Goal: Task Accomplishment & Management: Use online tool/utility

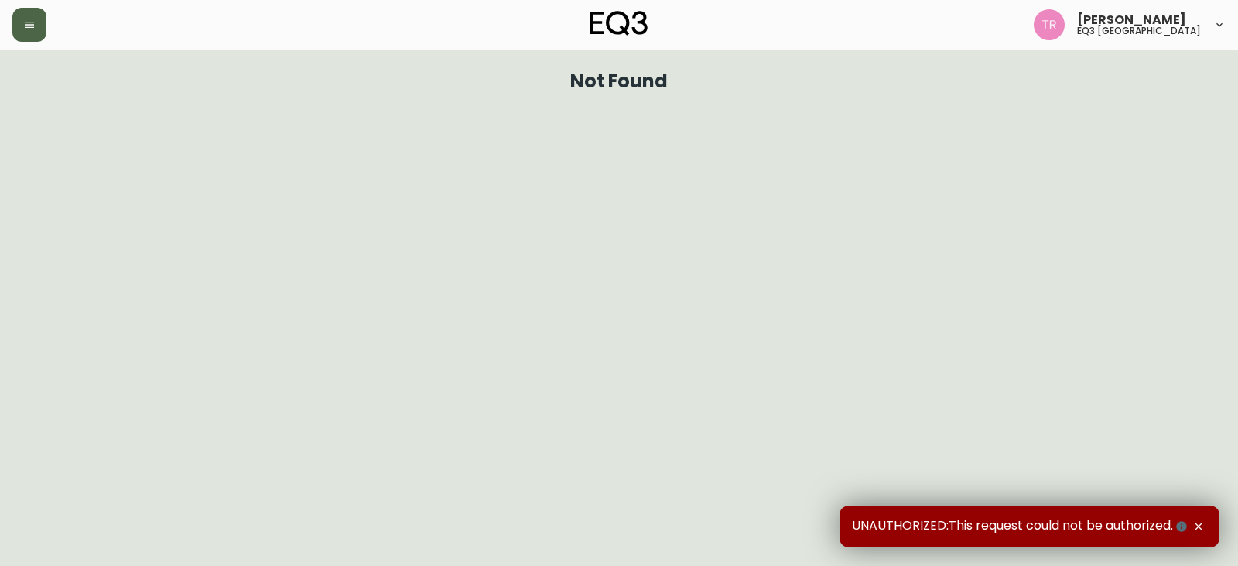
drag, startPoint x: 32, startPoint y: 19, endPoint x: 39, endPoint y: 39, distance: 21.3
click at [32, 20] on icon "button" at bounding box center [29, 25] width 12 height 12
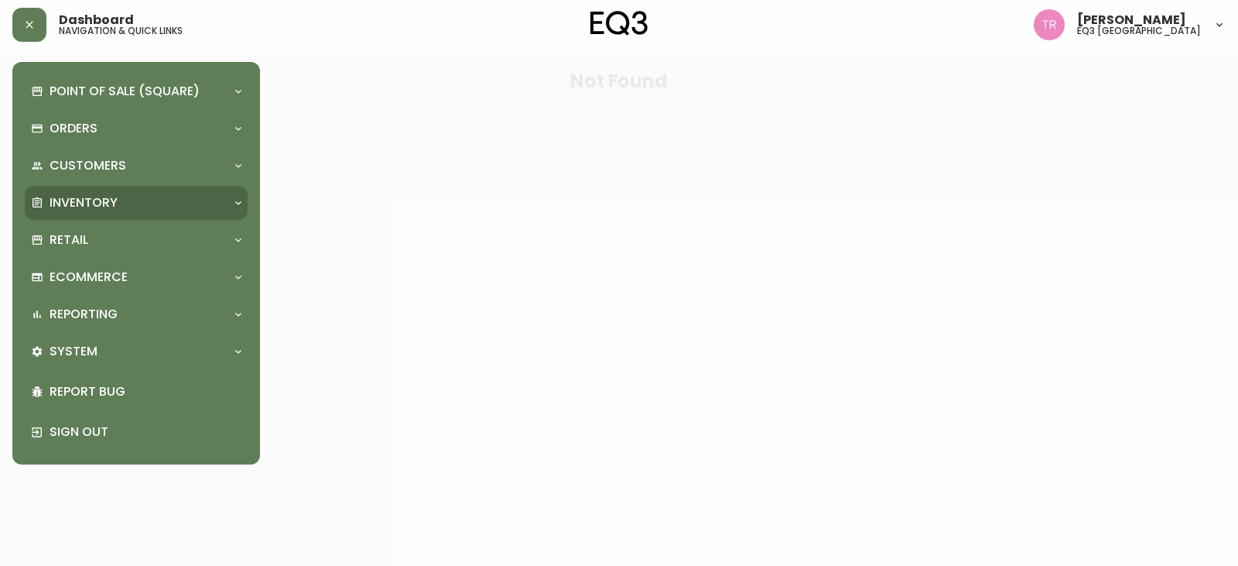
click at [65, 192] on div "Inventory" at bounding box center [136, 203] width 223 height 34
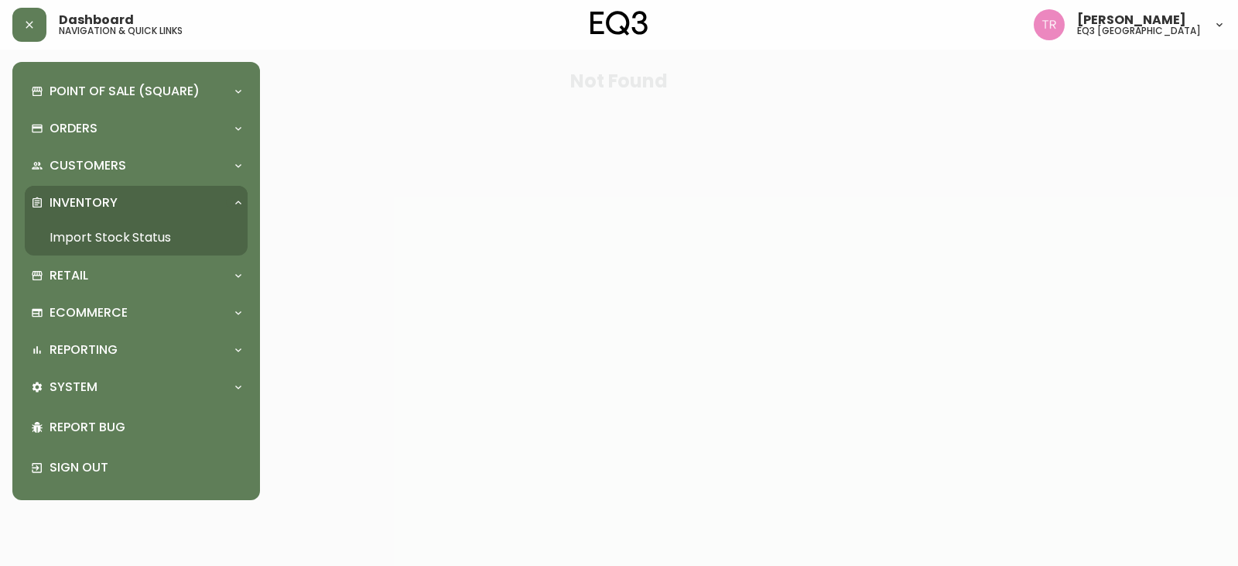
click at [110, 239] on link "Import Stock Status" at bounding box center [136, 238] width 223 height 36
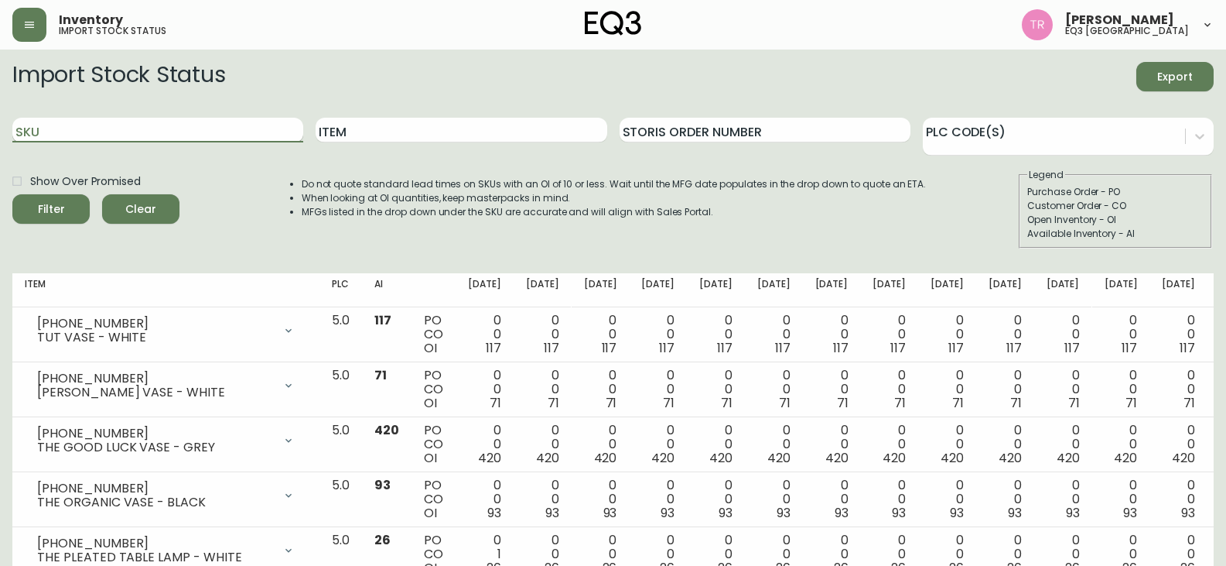
click at [115, 132] on input "SKU" at bounding box center [157, 130] width 291 height 25
paste input "7220-202-5-C"
click at [12, 194] on button "Filter" at bounding box center [50, 208] width 77 height 29
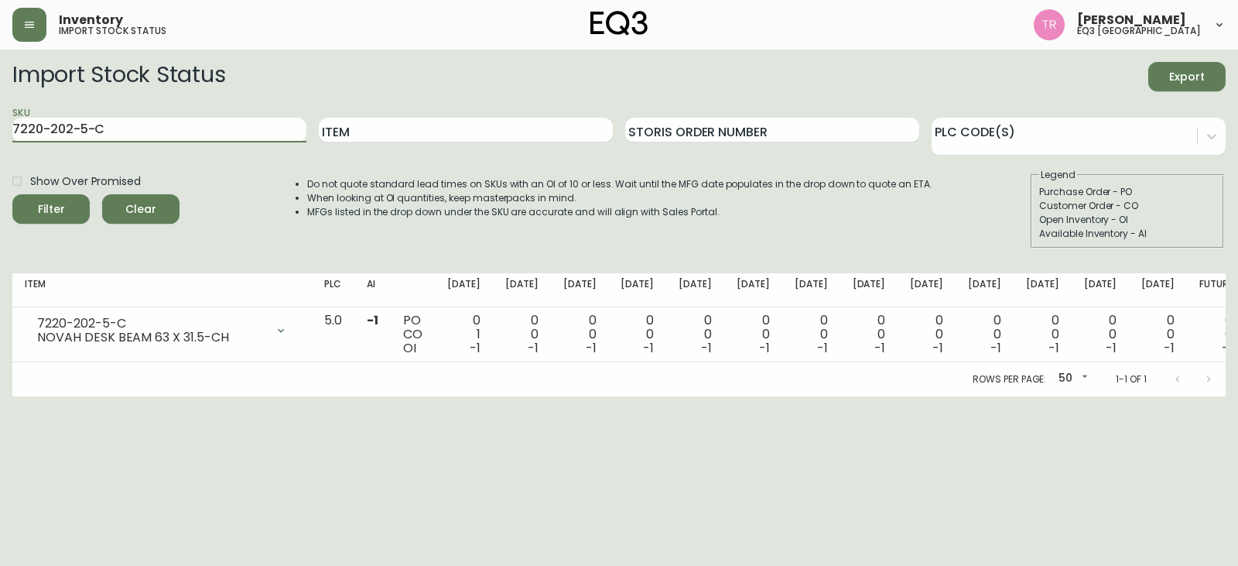
drag, startPoint x: 154, startPoint y: 128, endPoint x: 0, endPoint y: 119, distance: 154.3
click at [0, 119] on main "Import Stock Status Export SKU 7220-202-5-C Item Storis Order Number PLC Code(s…" at bounding box center [619, 223] width 1238 height 347
paste input "5"
click at [12, 194] on button "Filter" at bounding box center [50, 208] width 77 height 29
drag, startPoint x: 120, startPoint y: 129, endPoint x: 0, endPoint y: 150, distance: 121.7
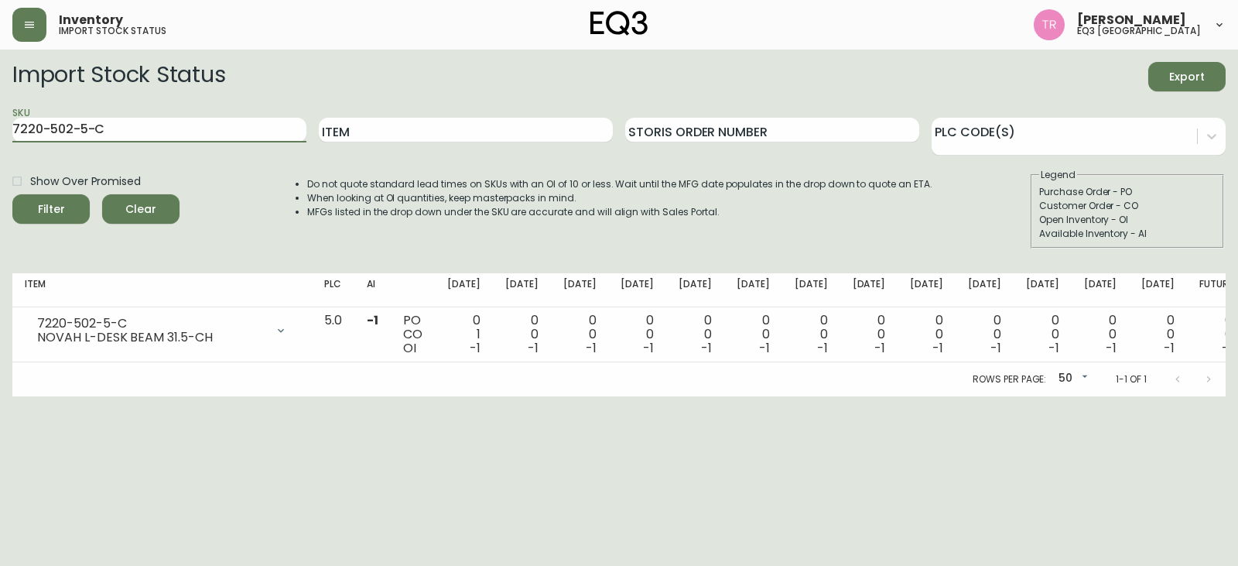
click at [0, 150] on main "Import Stock Status Export SKU 7220-502-5-C Item Storis Order Number PLC Code(s…" at bounding box center [619, 223] width 1238 height 347
paste input "2"
type input "7220-202-5-C"
click at [12, 194] on button "Filter" at bounding box center [50, 208] width 77 height 29
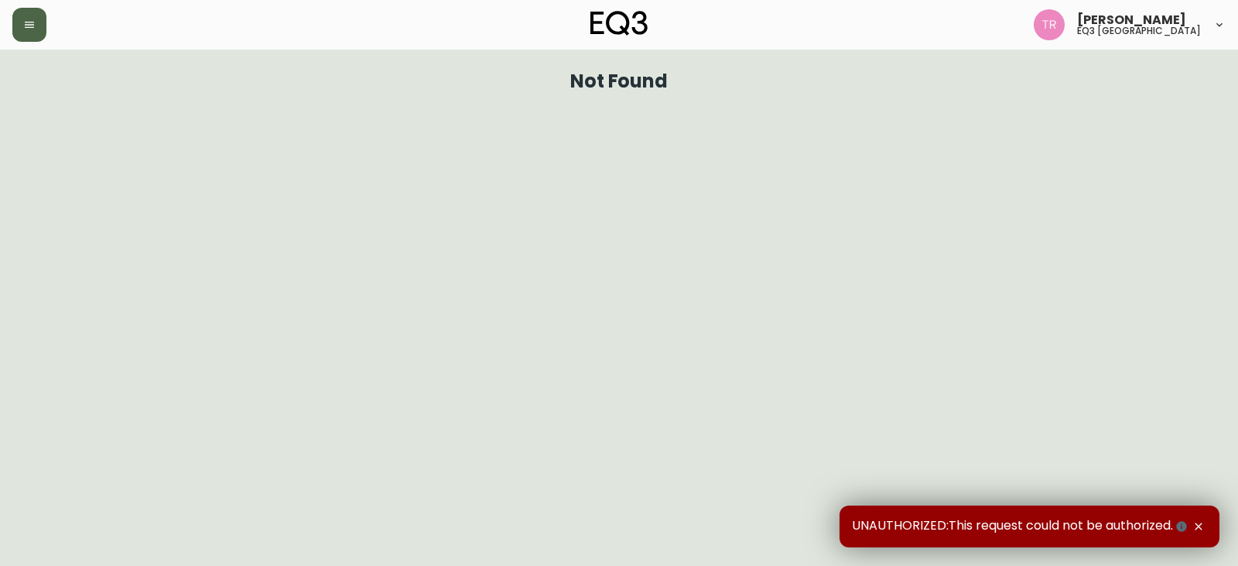
click at [32, 26] on icon "button" at bounding box center [29, 25] width 12 height 12
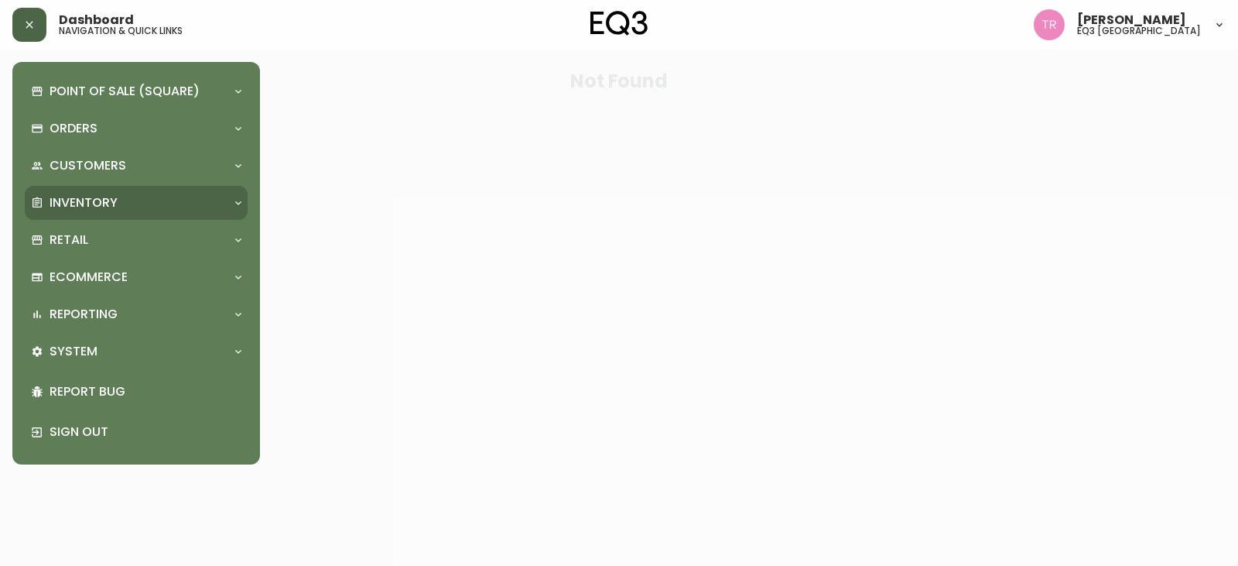
click at [81, 209] on p "Inventory" at bounding box center [84, 202] width 68 height 17
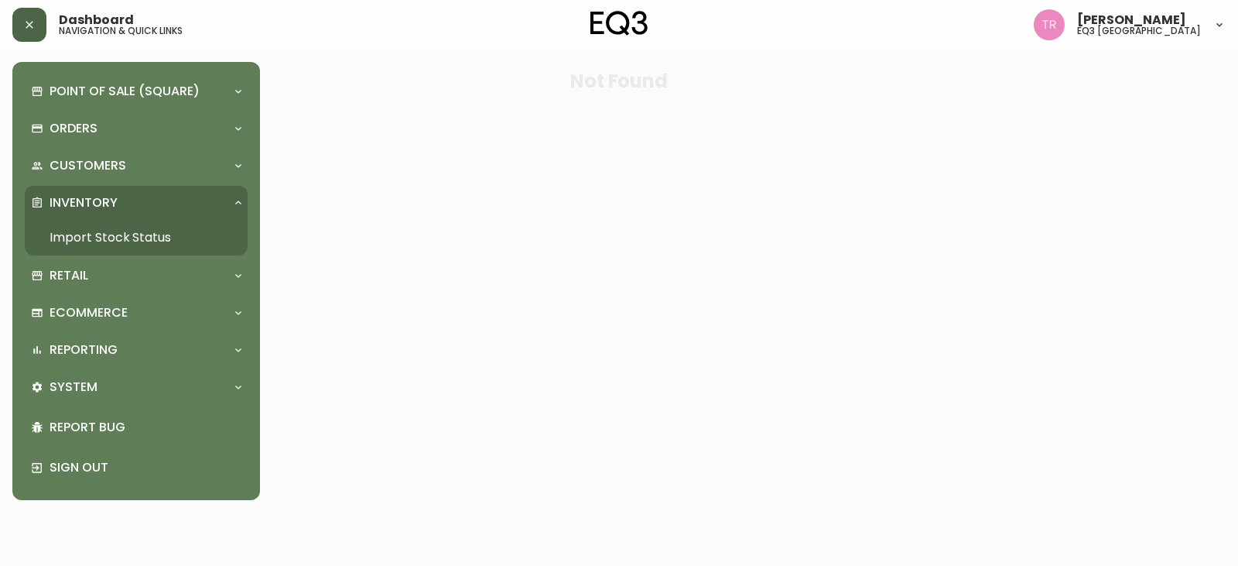
click at [143, 232] on link "Import Stock Status" at bounding box center [136, 238] width 223 height 36
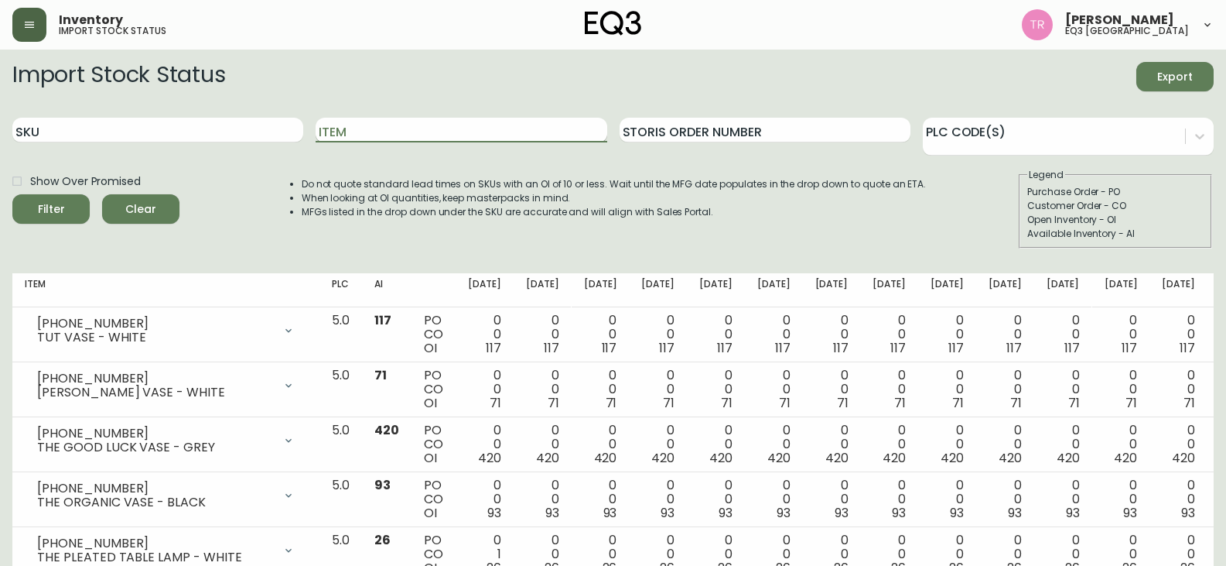
click at [483, 131] on input "Item" at bounding box center [461, 130] width 291 height 25
click at [12, 194] on button "Filter" at bounding box center [50, 208] width 77 height 29
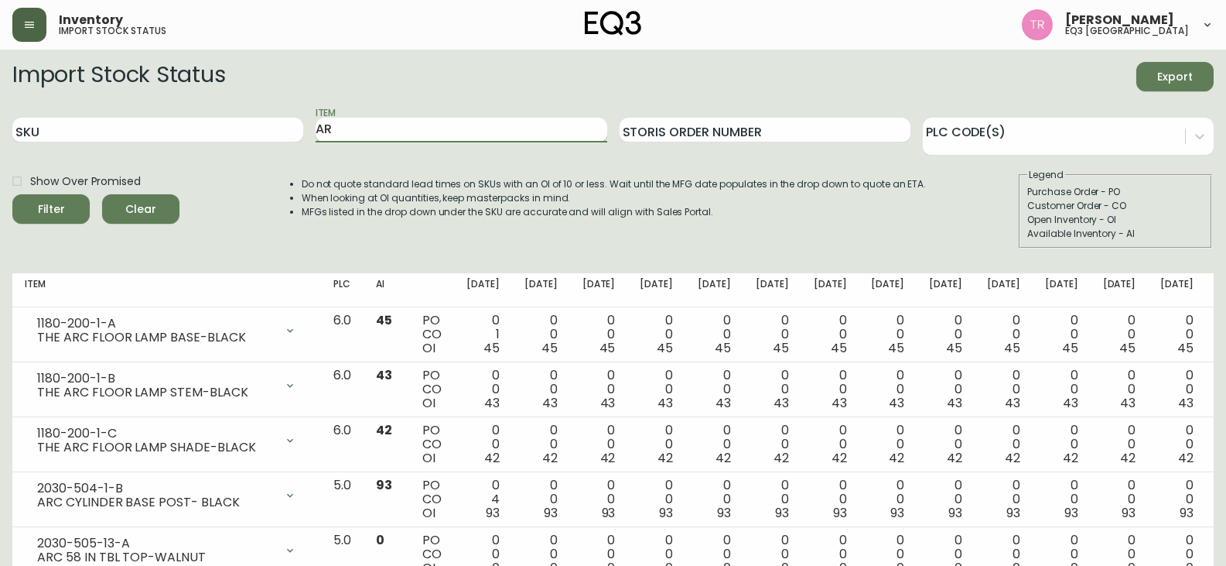
type input "A"
type input "VERVE"
click at [12, 194] on button "Filter" at bounding box center [50, 208] width 77 height 29
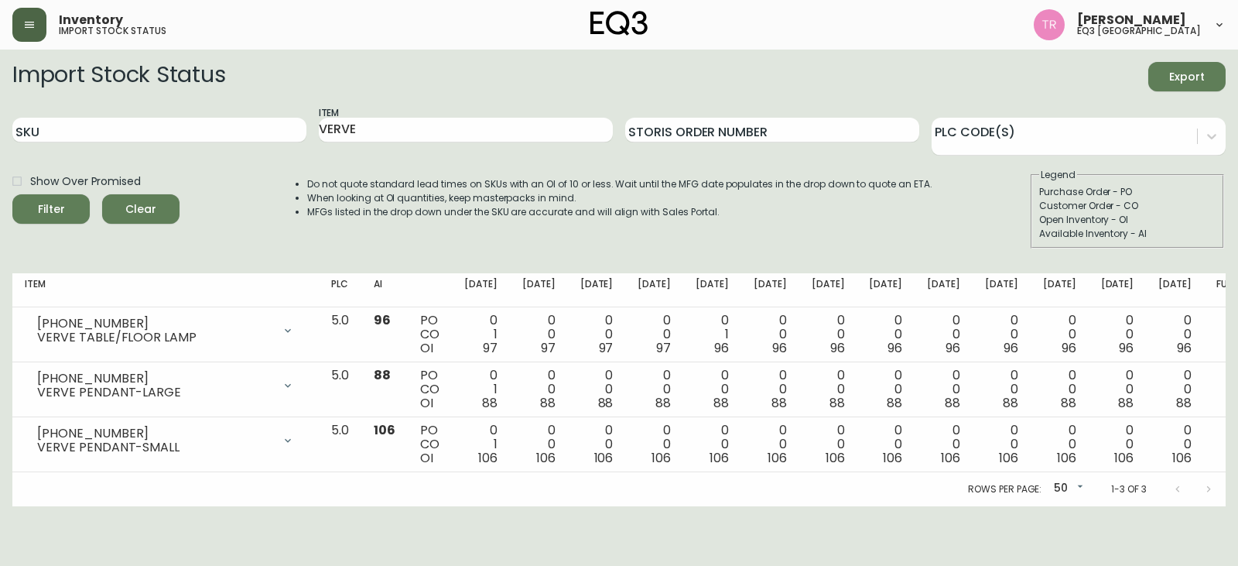
drag, startPoint x: 55, startPoint y: 491, endPoint x: 521, endPoint y: 282, distance: 510.5
click at [56, 490] on div "Rows per page: 50 50 1-3 of 3" at bounding box center [618, 489] width 1213 height 34
click at [1235, 12] on header "Inventory import stock status Tod Reykdal eq3 winnipeg" at bounding box center [619, 25] width 1238 height 50
click at [364, 131] on input "VERVE" at bounding box center [466, 130] width 294 height 25
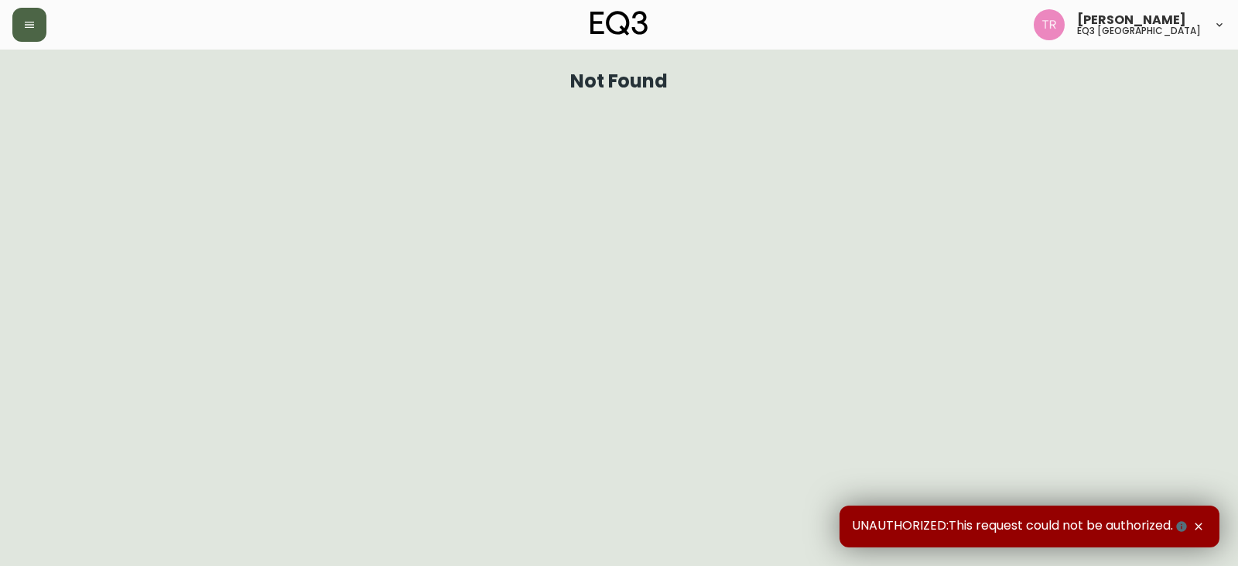
click at [45, 27] on button "button" at bounding box center [29, 25] width 34 height 34
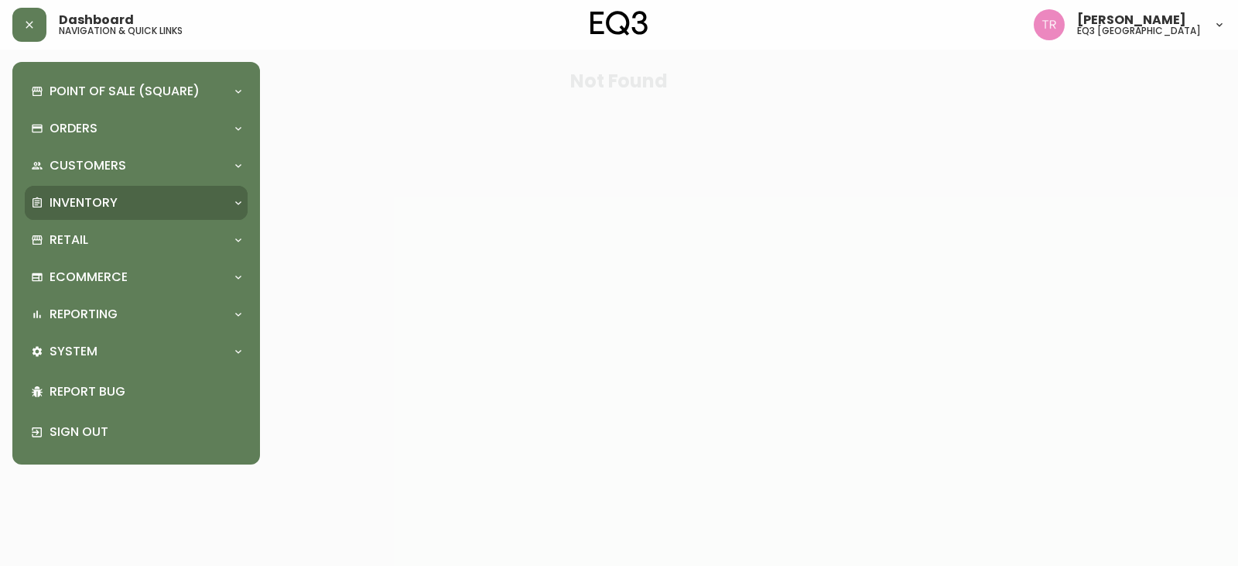
click at [99, 205] on p "Inventory" at bounding box center [84, 202] width 68 height 17
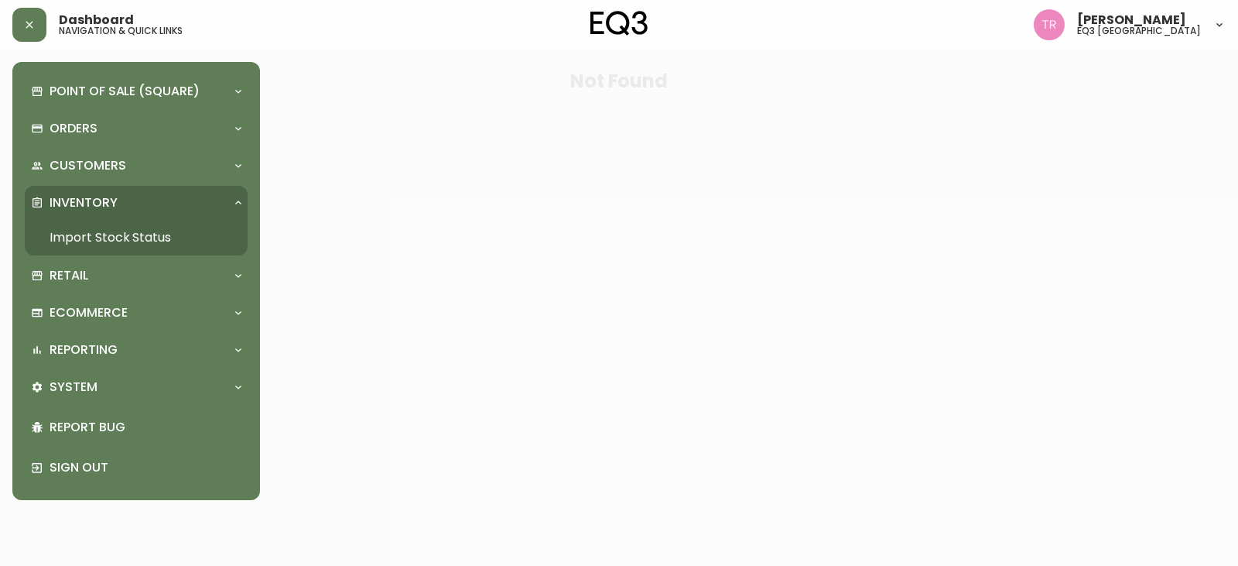
click at [115, 243] on link "Import Stock Status" at bounding box center [136, 238] width 223 height 36
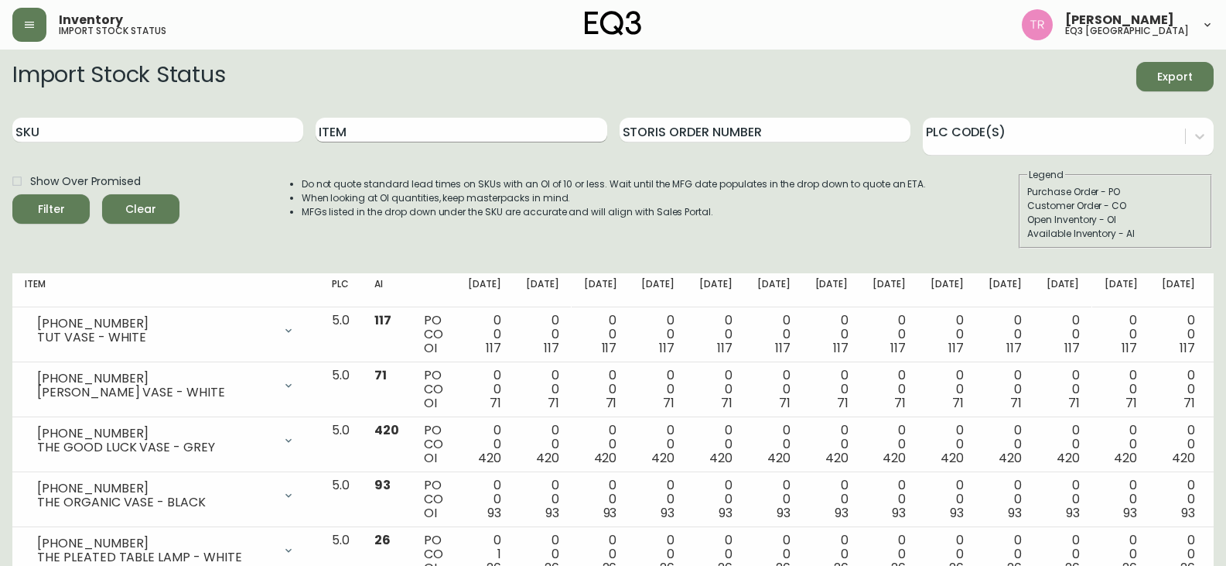
click at [339, 133] on input "Item" at bounding box center [461, 130] width 291 height 25
click at [346, 125] on input "Item" at bounding box center [461, 130] width 291 height 25
type input "ARC"
click at [12, 194] on button "Filter" at bounding box center [50, 208] width 77 height 29
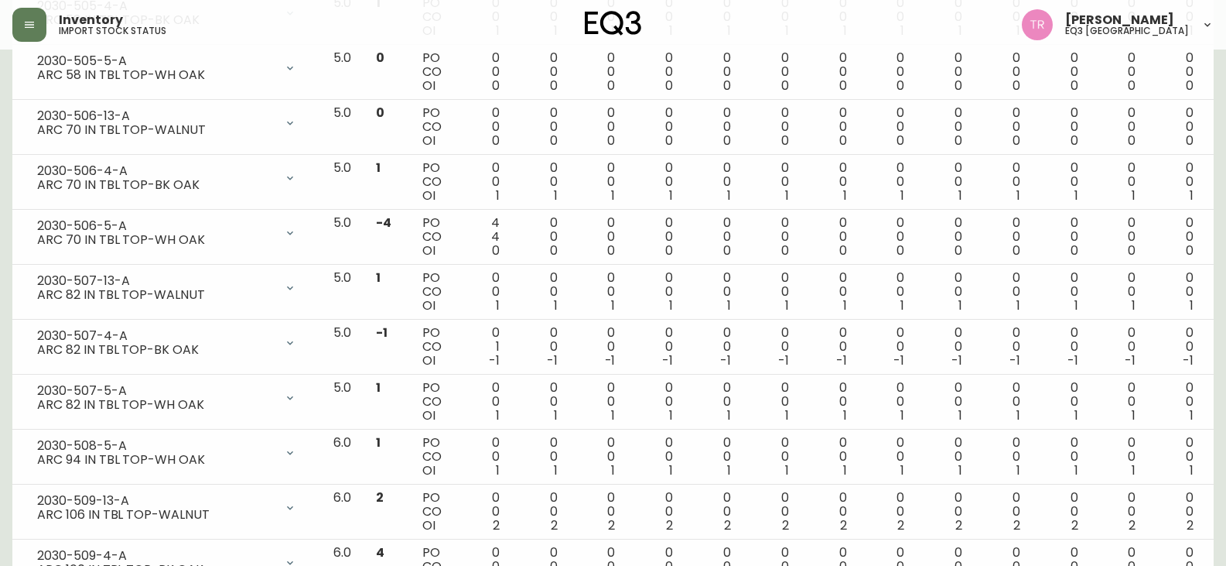
scroll to position [619, 0]
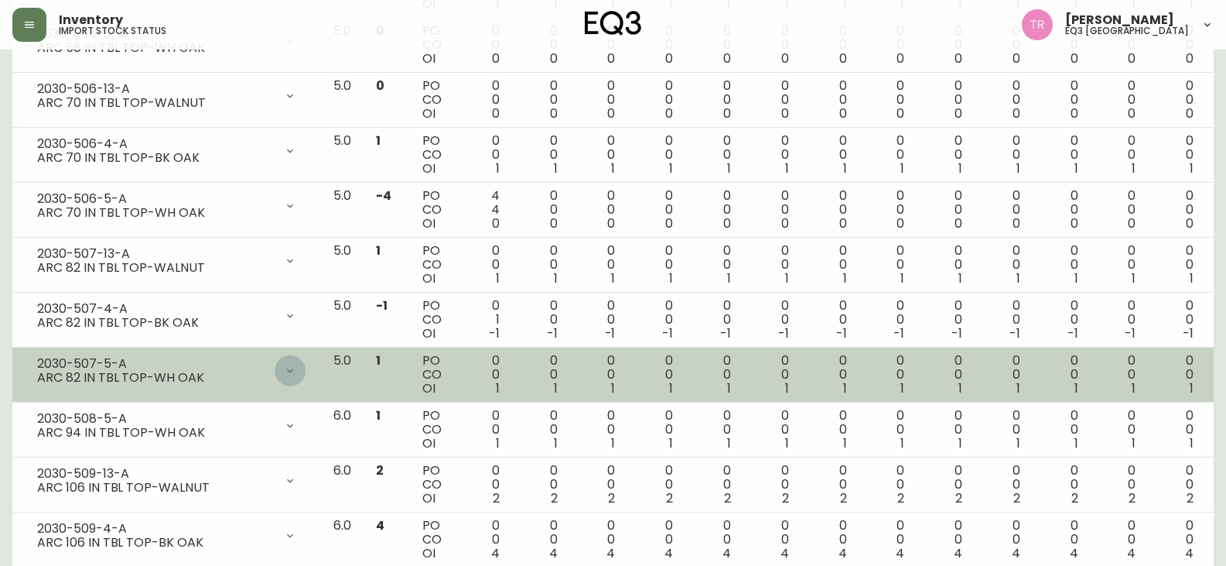
click at [296, 371] on icon at bounding box center [290, 370] width 12 height 12
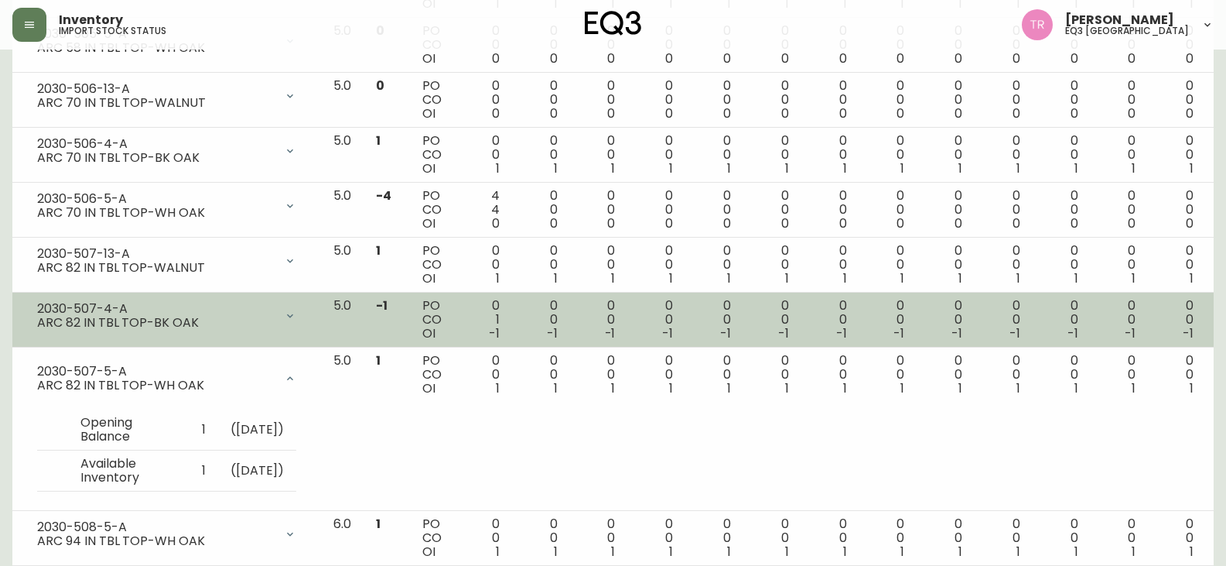
click at [364, 323] on td "5.0" at bounding box center [342, 319] width 43 height 55
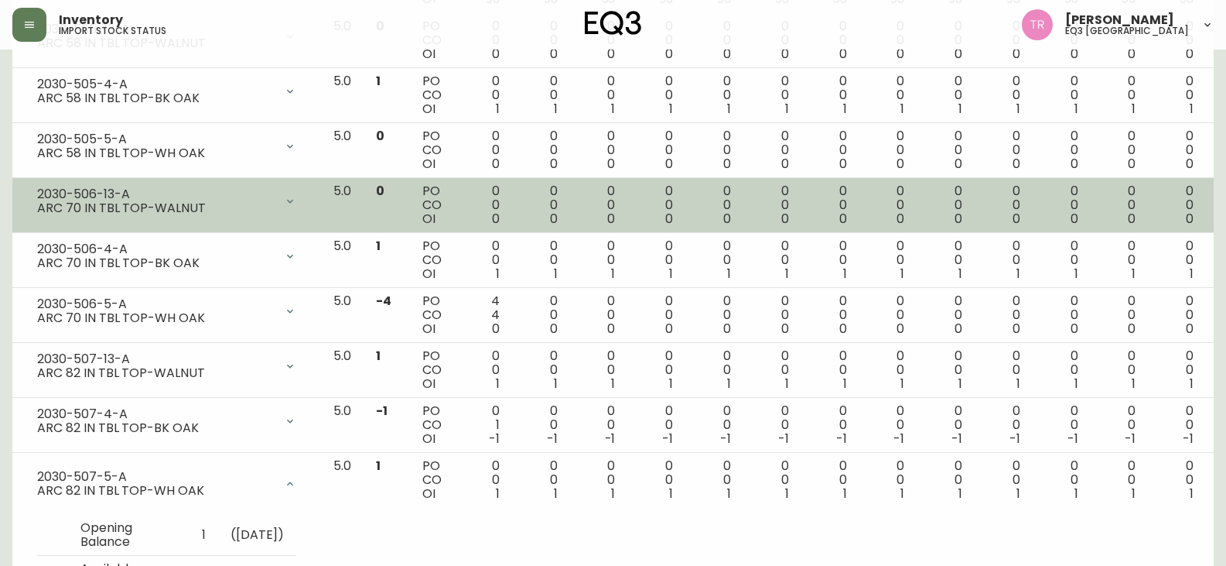
scroll to position [542, 0]
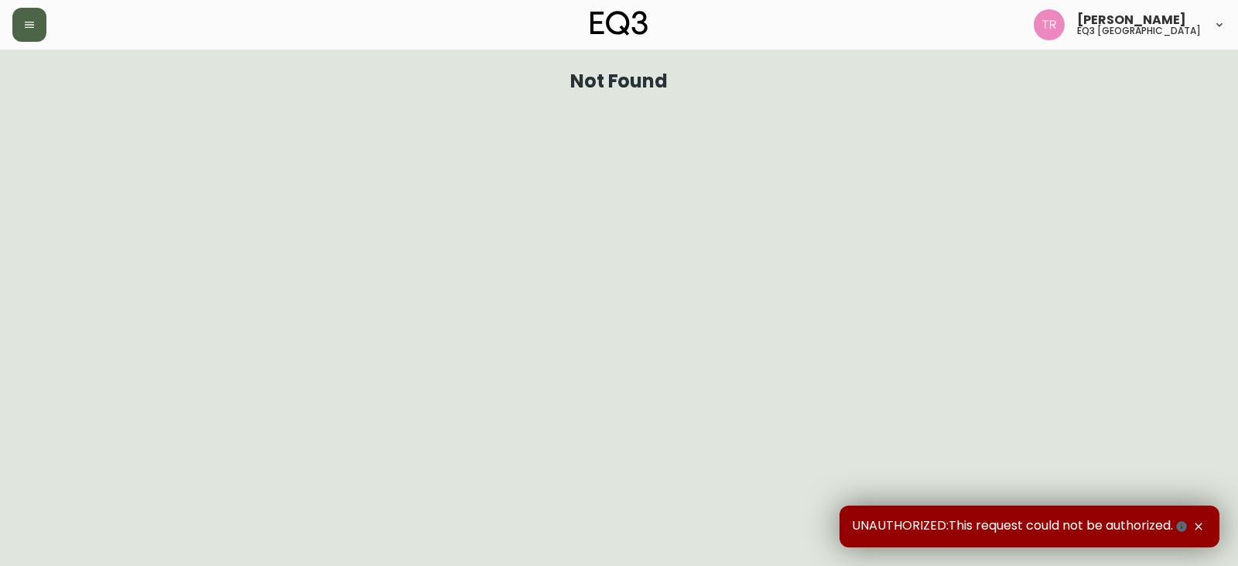
click at [42, 26] on button "button" at bounding box center [29, 25] width 34 height 34
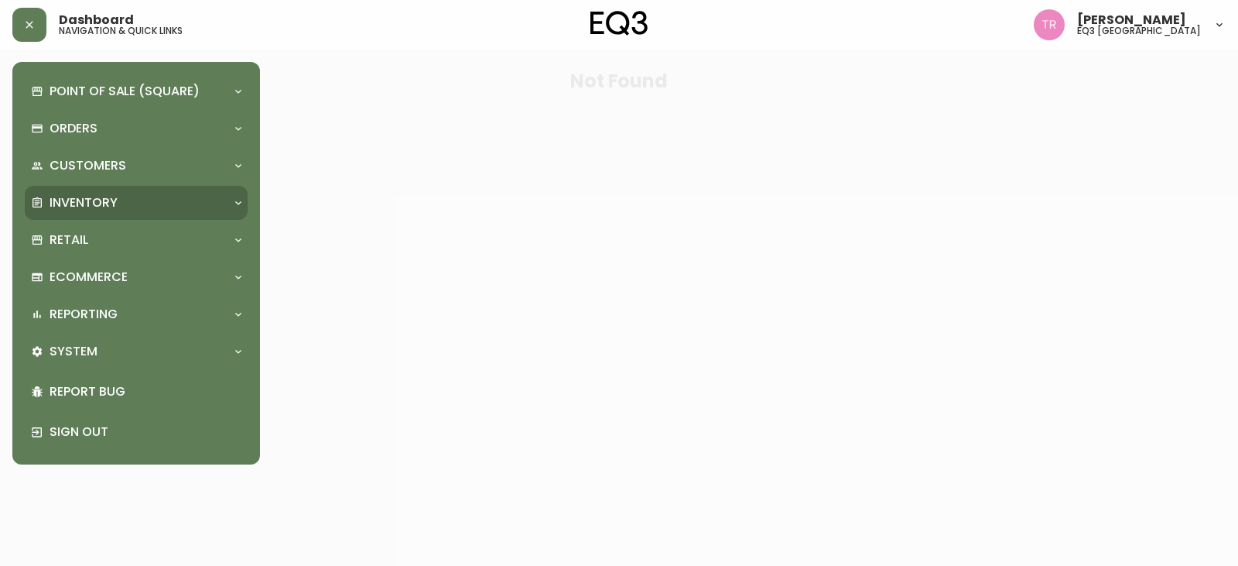
click at [94, 197] on p "Inventory" at bounding box center [84, 202] width 68 height 17
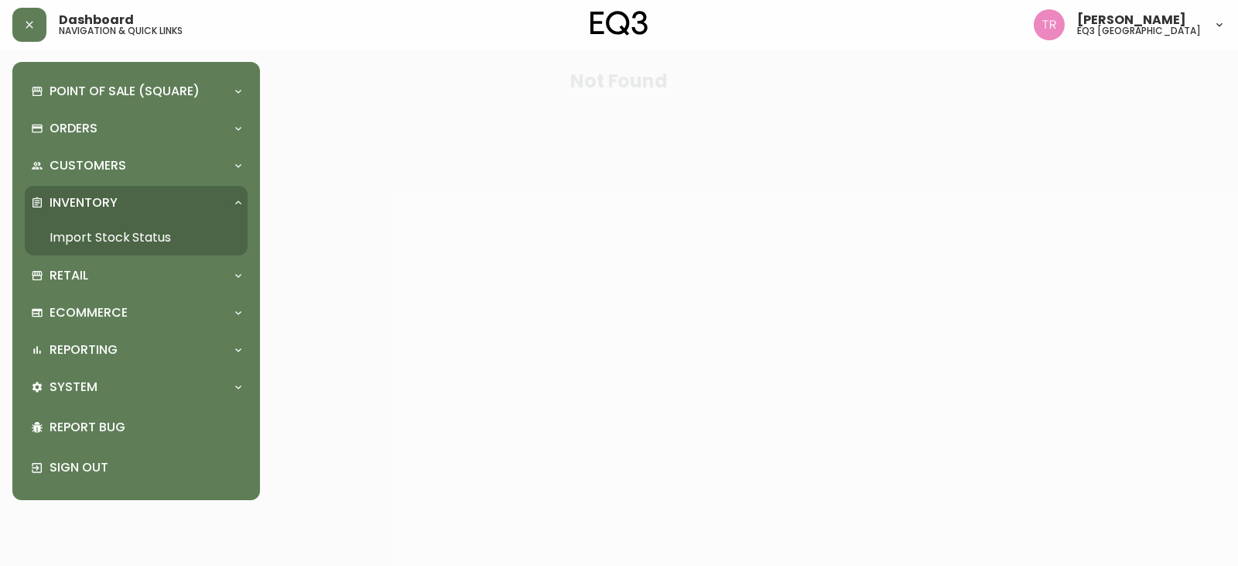
drag, startPoint x: 87, startPoint y: 195, endPoint x: 97, endPoint y: 212, distance: 19.4
click at [87, 197] on p "Inventory" at bounding box center [84, 202] width 68 height 17
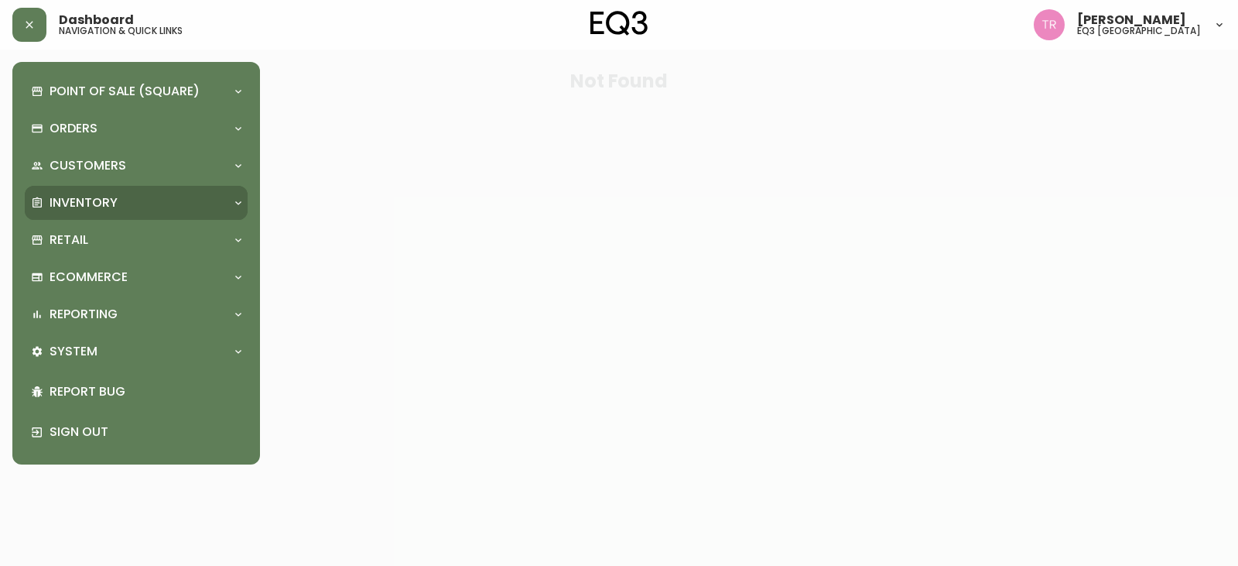
click at [120, 209] on div "Inventory" at bounding box center [128, 202] width 195 height 17
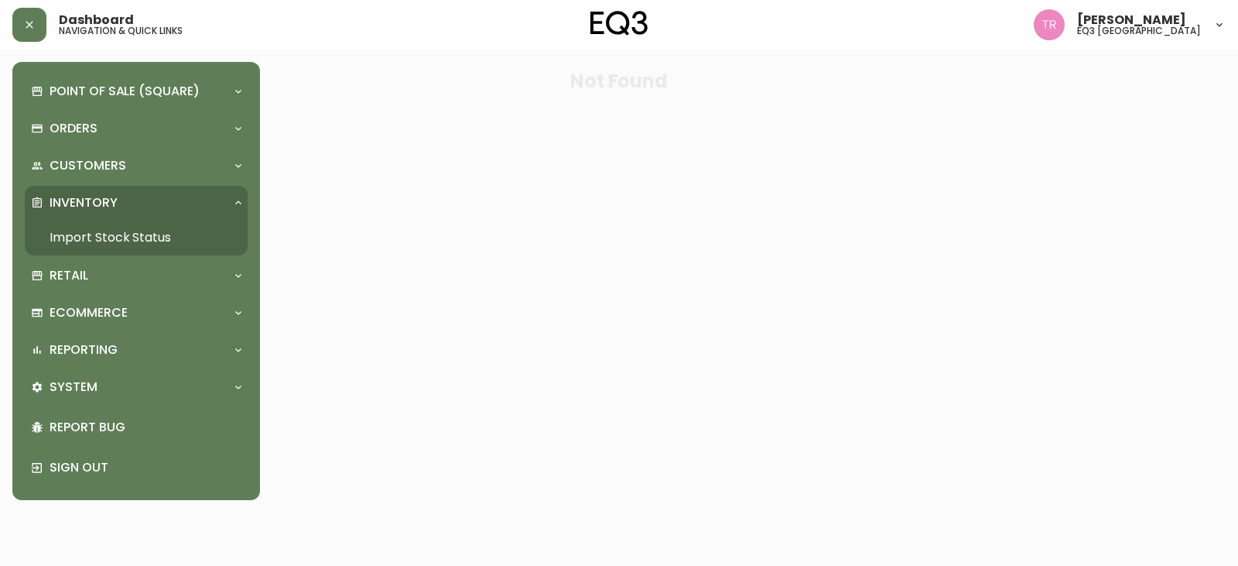
click at [116, 234] on link "Import Stock Status" at bounding box center [136, 238] width 223 height 36
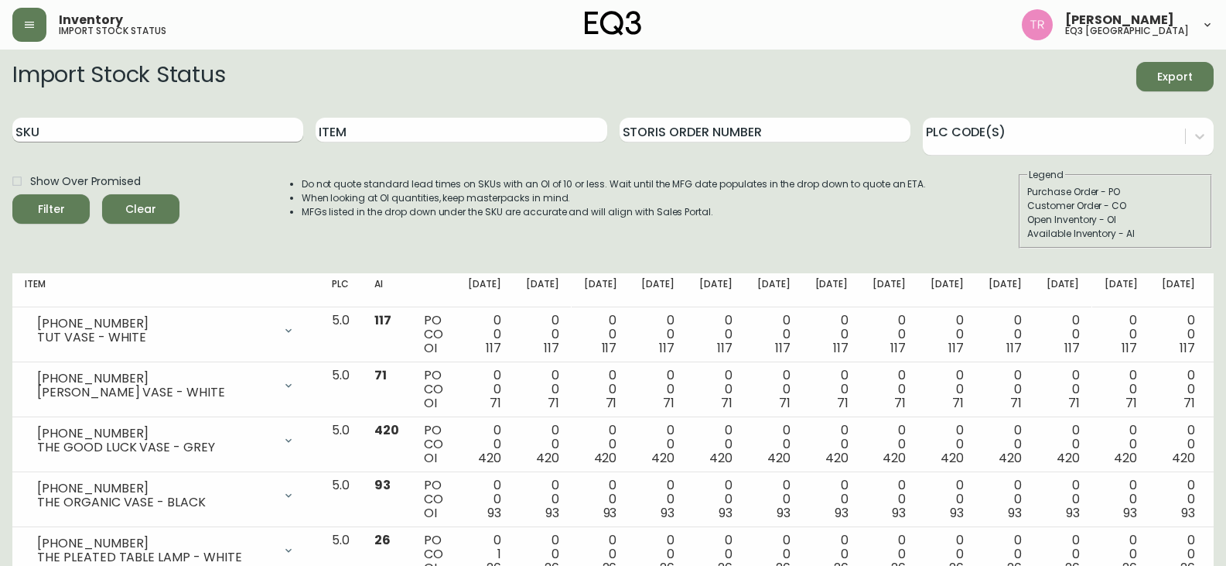
drag, startPoint x: 102, startPoint y: 115, endPoint x: 106, endPoint y: 127, distance: 12.2
click at [106, 127] on div "SKU" at bounding box center [157, 130] width 291 height 50
click at [115, 125] on input "SKU" at bounding box center [157, 130] width 291 height 25
